Goal: Check status: Check status

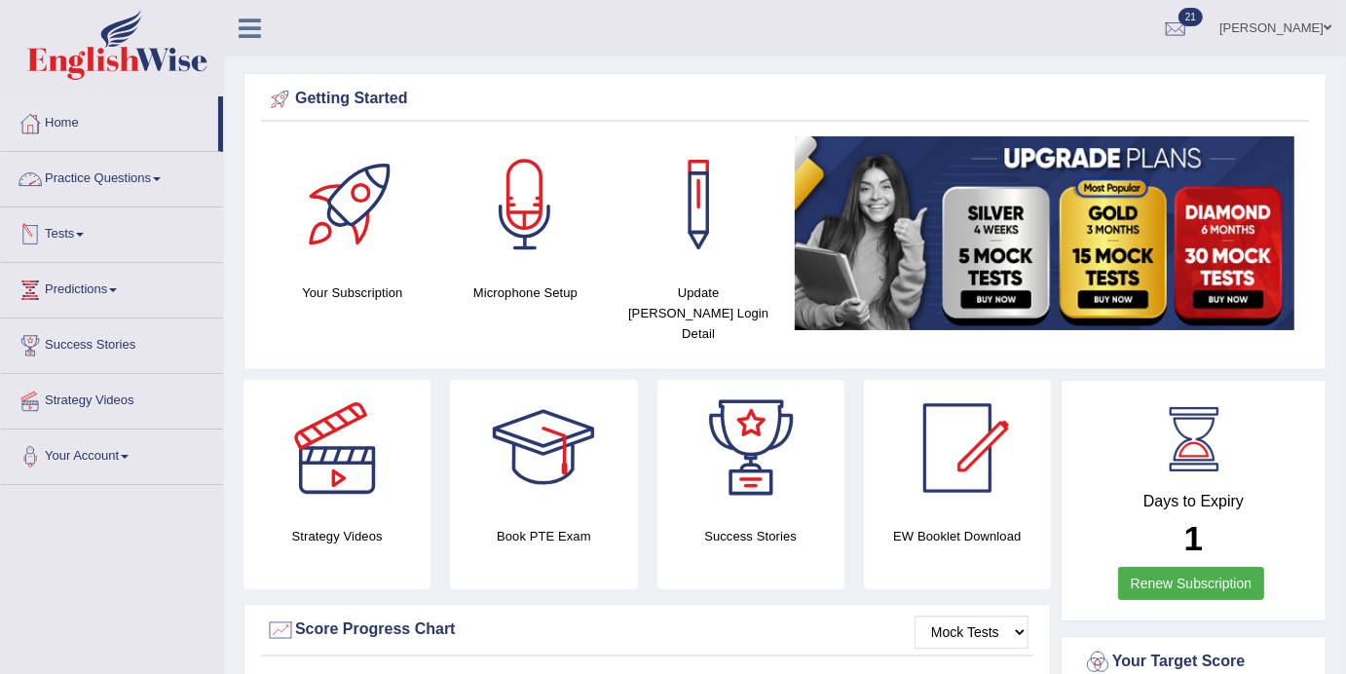
click at [84, 233] on span at bounding box center [80, 235] width 8 height 4
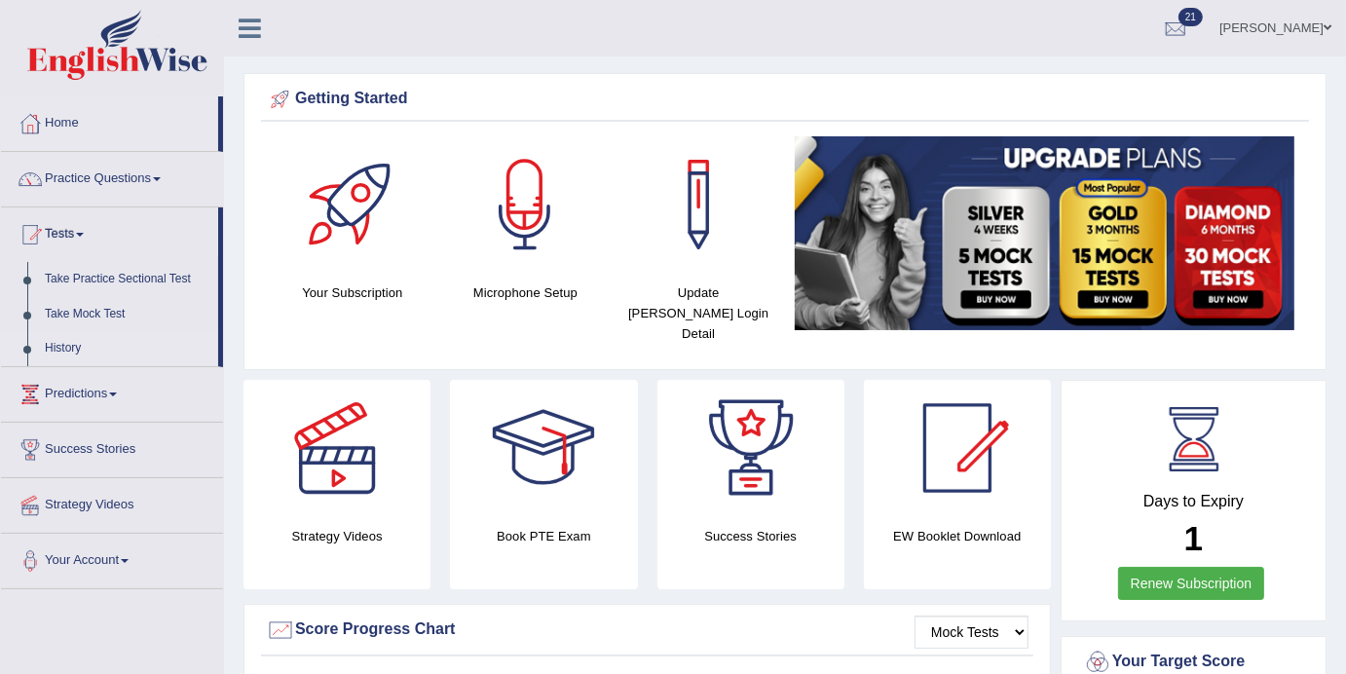
click at [73, 350] on link "History" at bounding box center [127, 348] width 182 height 35
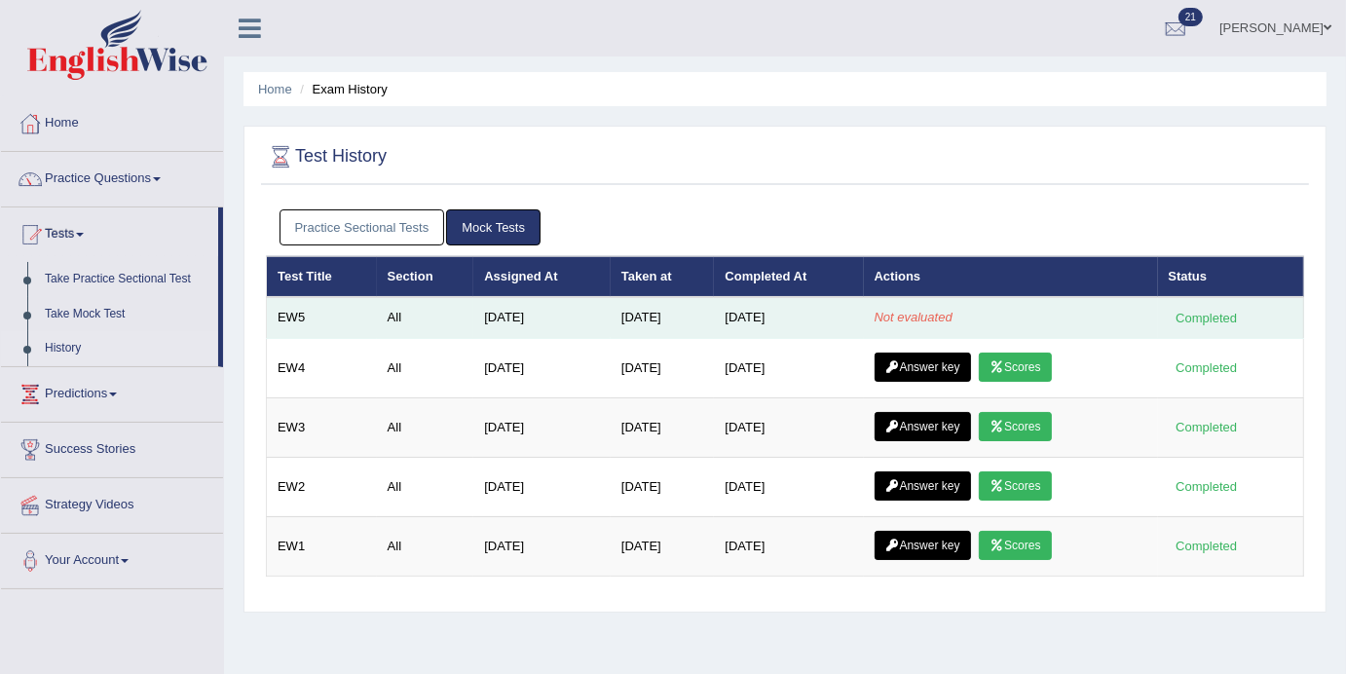
click at [911, 316] on em "Not evaluated" at bounding box center [914, 317] width 78 height 15
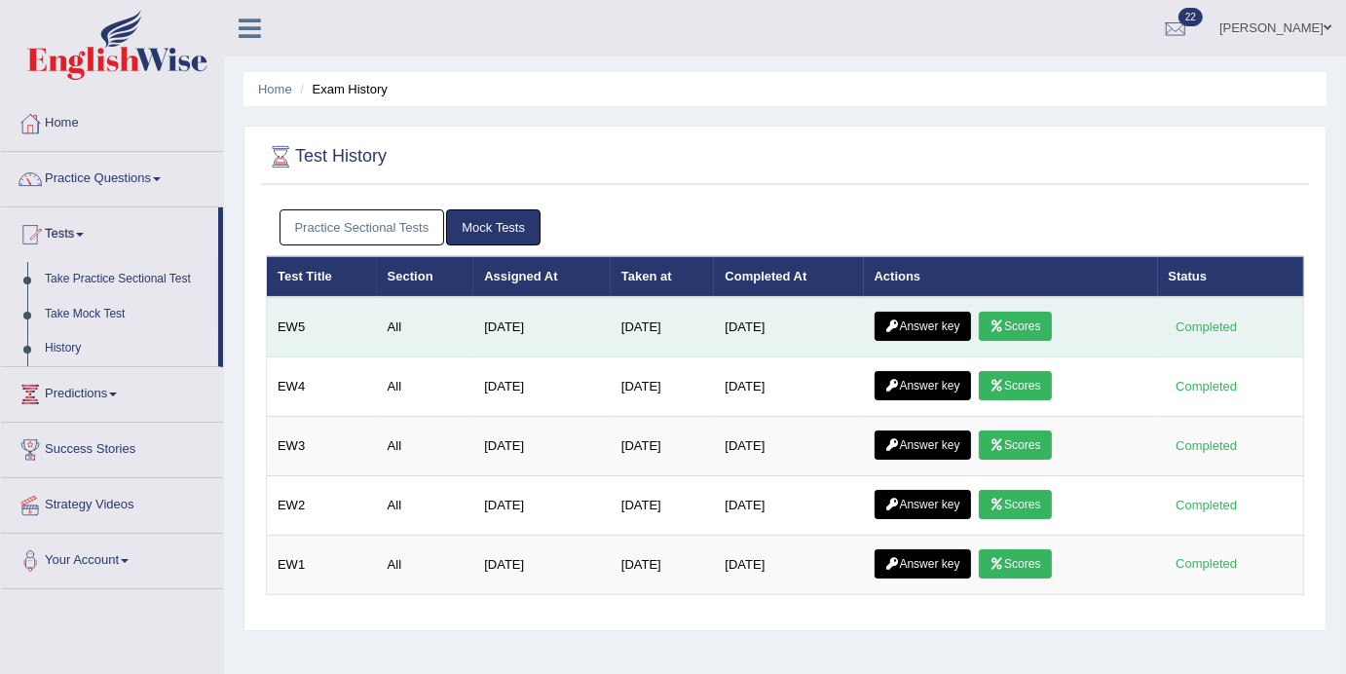
click at [1020, 330] on link "Scores" at bounding box center [1015, 326] width 72 height 29
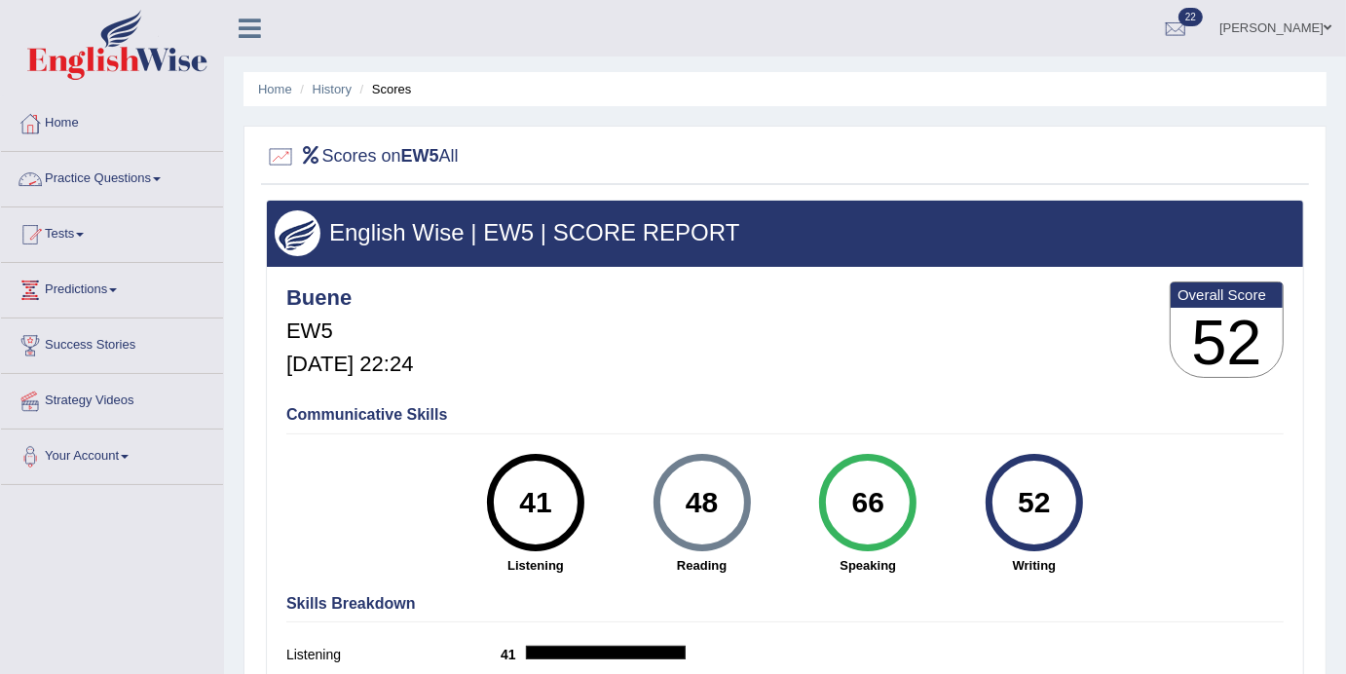
click at [161, 179] on span at bounding box center [157, 179] width 8 height 4
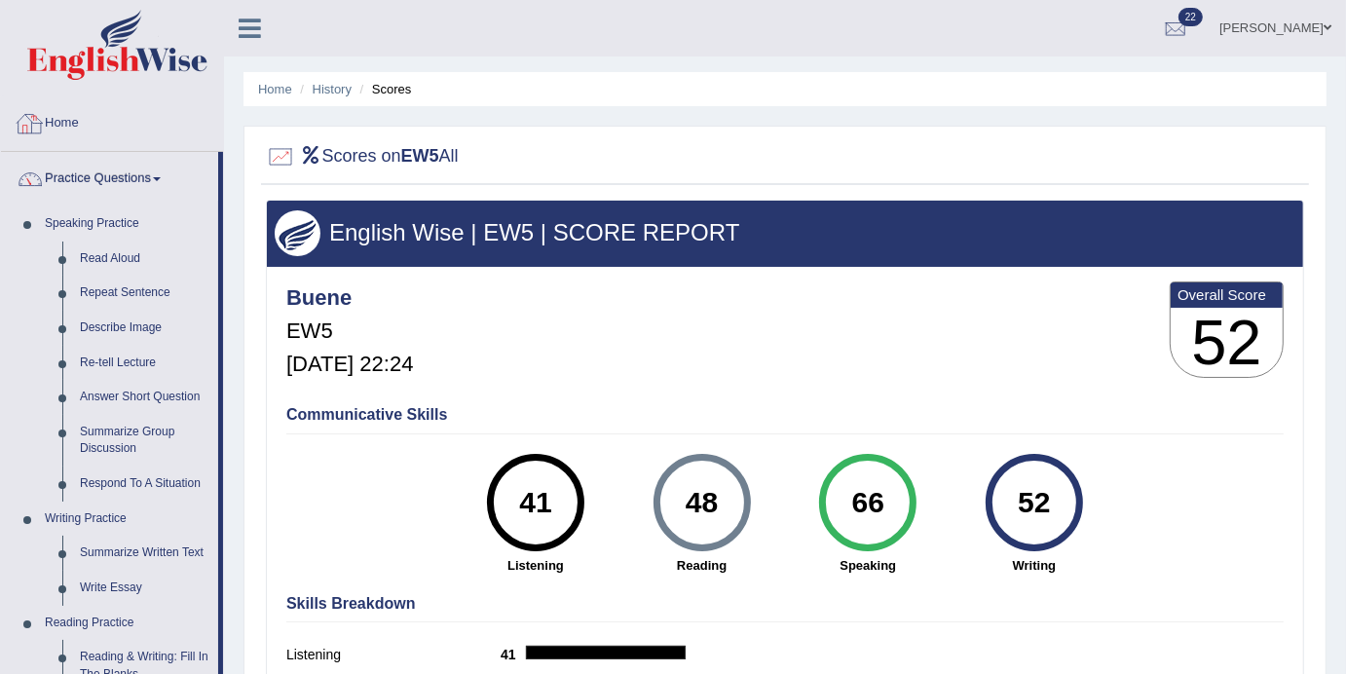
click at [80, 121] on link "Home" at bounding box center [112, 120] width 222 height 49
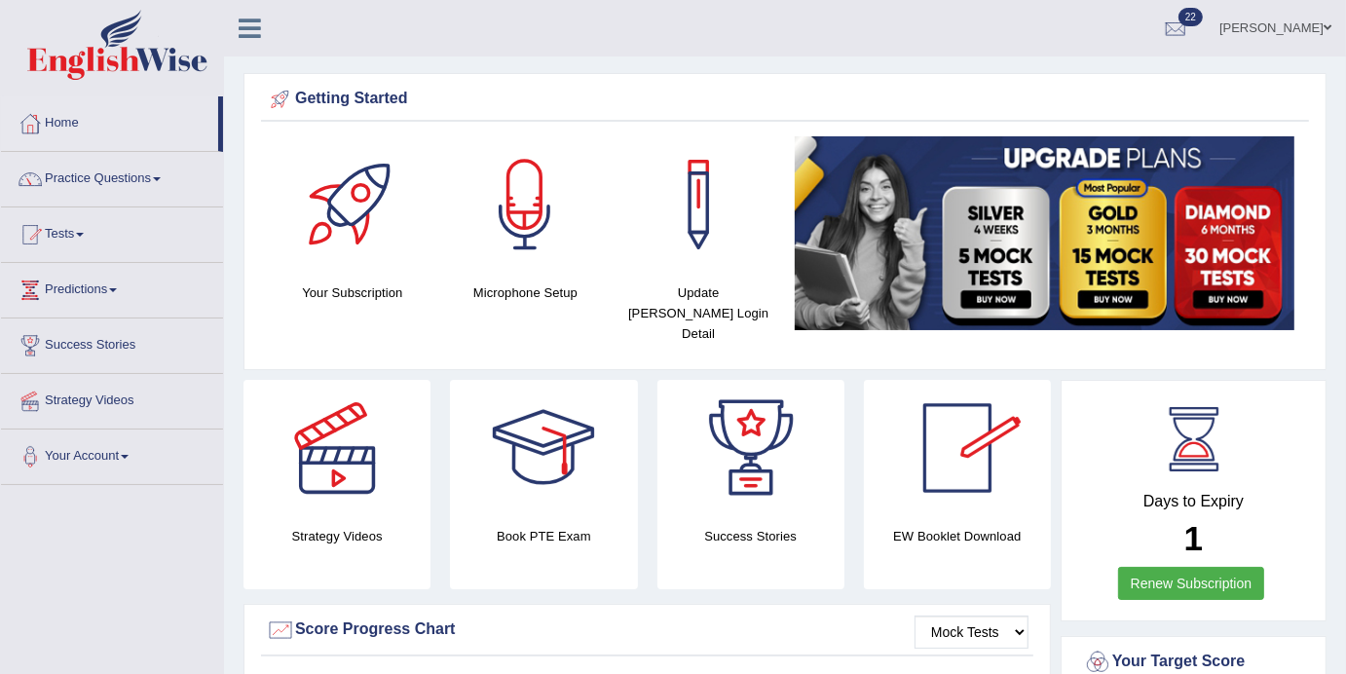
click at [1197, 567] on link "Renew Subscription" at bounding box center [1191, 583] width 147 height 33
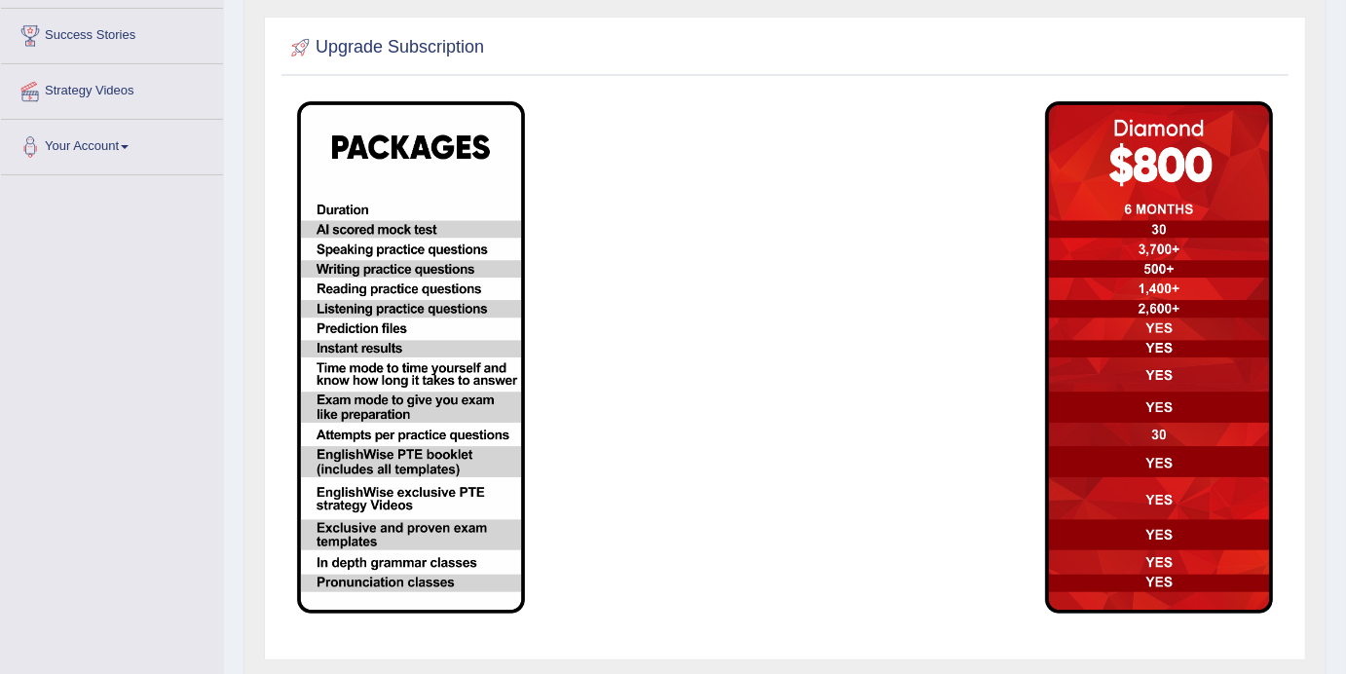
scroll to position [397, 0]
